Goal: Task Accomplishment & Management: Use online tool/utility

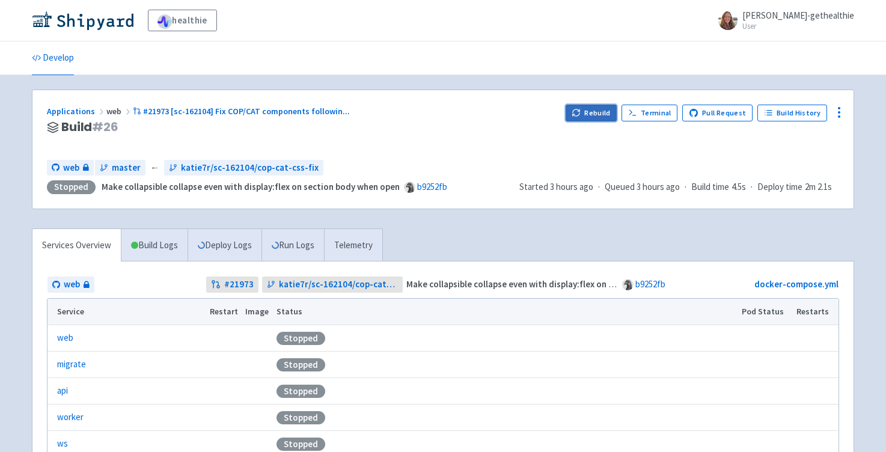
click at [597, 110] on button "Rebuild" at bounding box center [592, 113] width 52 height 17
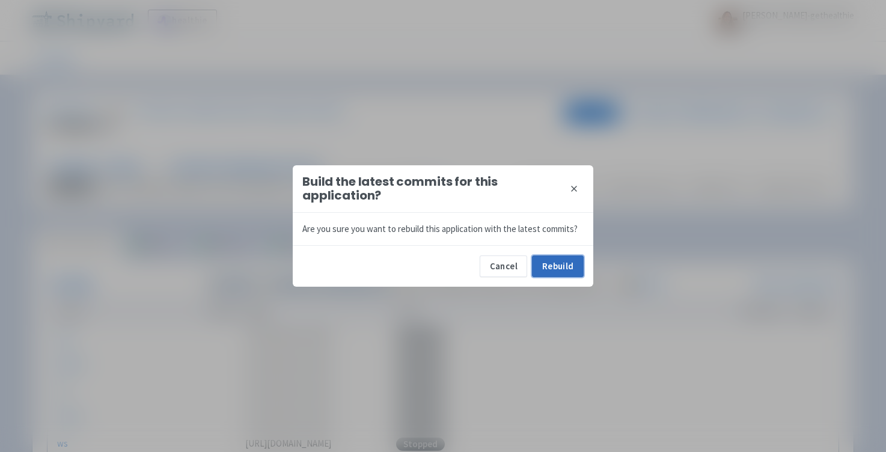
click at [574, 271] on button "Rebuild" at bounding box center [558, 267] width 52 height 22
